Goal: Information Seeking & Learning: Learn about a topic

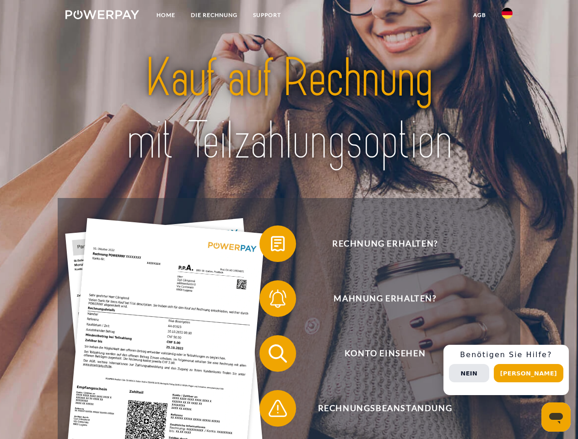
click at [102, 16] on img at bounding box center [102, 14] width 74 height 9
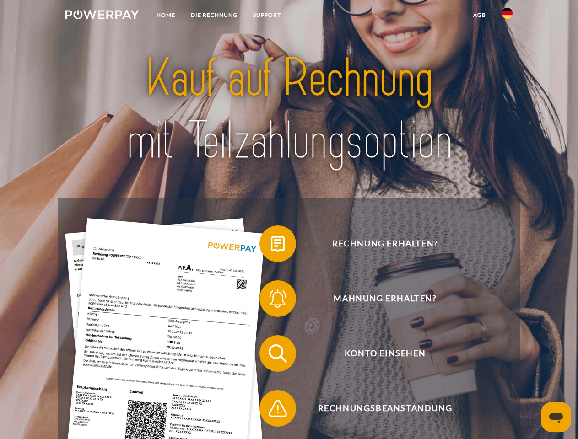
click at [507, 16] on img at bounding box center [506, 13] width 11 height 11
click at [479, 15] on link "agb" at bounding box center [479, 15] width 28 height 16
click at [271, 246] on span at bounding box center [264, 244] width 46 height 46
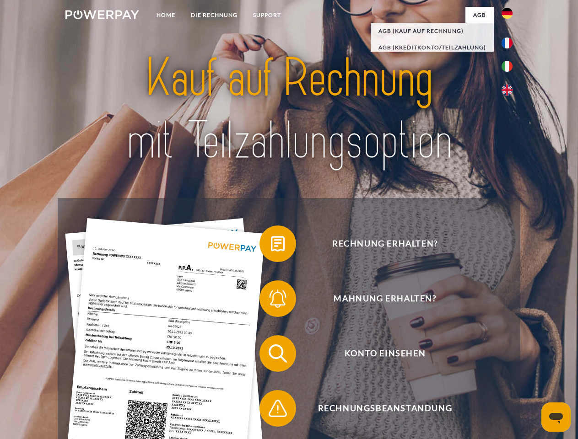
click at [271, 300] on span at bounding box center [264, 299] width 46 height 46
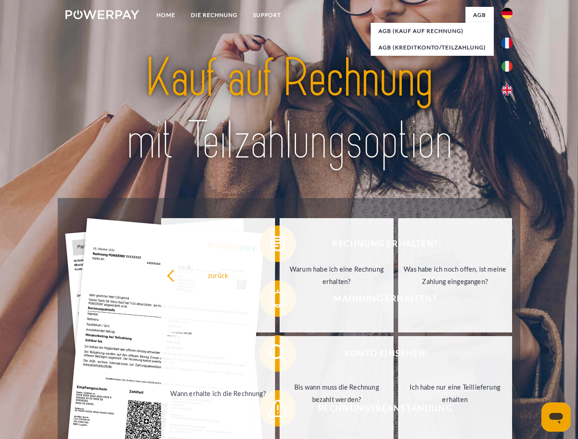
click at [279, 355] on link "Bis wann muss die Rechnung bezahlt werden?" at bounding box center [336, 393] width 114 height 114
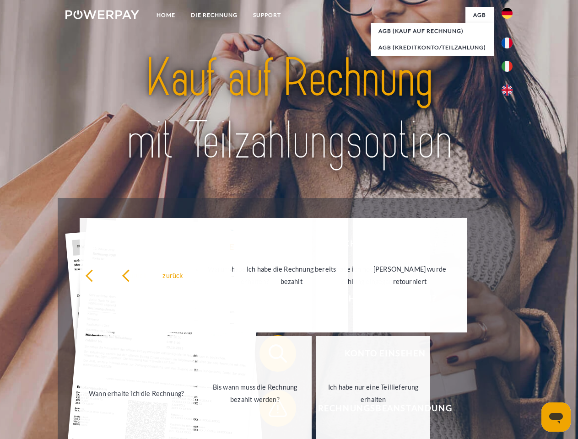
click at [316, 410] on link "Ich habe nur eine Teillieferung erhalten" at bounding box center [373, 393] width 114 height 114
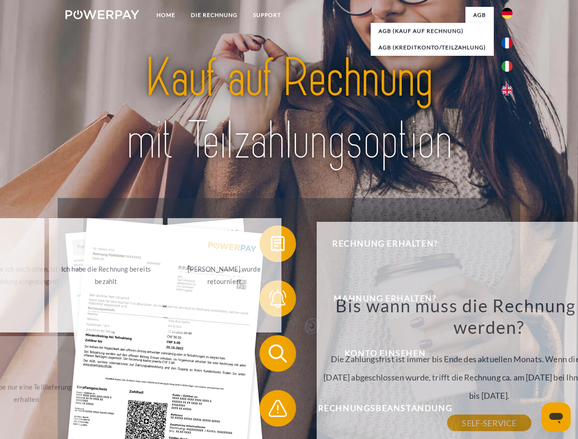
click at [509, 370] on div "Rechnung erhalten? Mahnung erhalten? Konto einsehen" at bounding box center [289, 381] width 462 height 366
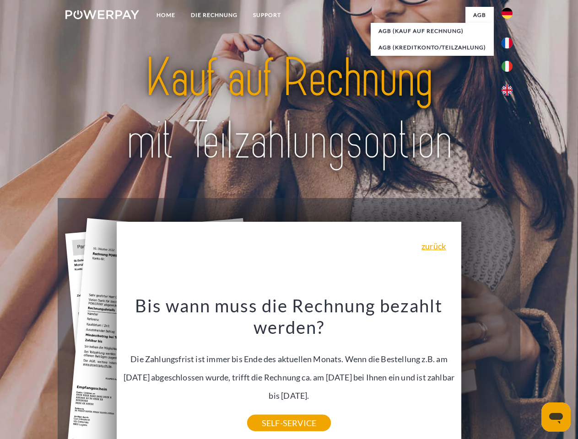
click at [487, 372] on span "Konto einsehen" at bounding box center [385, 353] width 224 height 37
click at [531, 373] on header "Home DIE RECHNUNG SUPPORT" at bounding box center [289, 315] width 578 height 631
